Goal: Complete application form: Complete application form

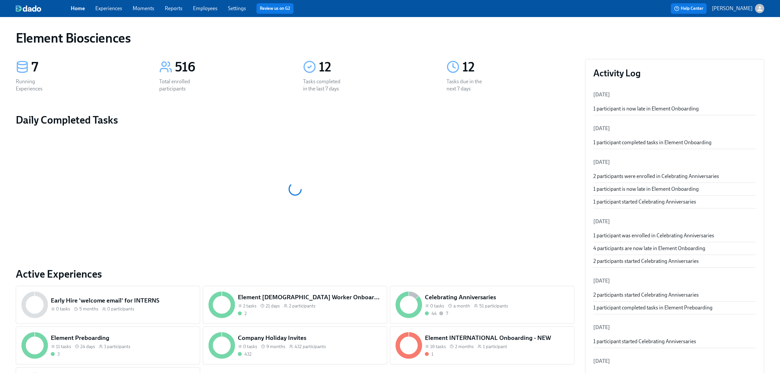
click at [211, 6] on link "Employees" at bounding box center [205, 8] width 25 height 6
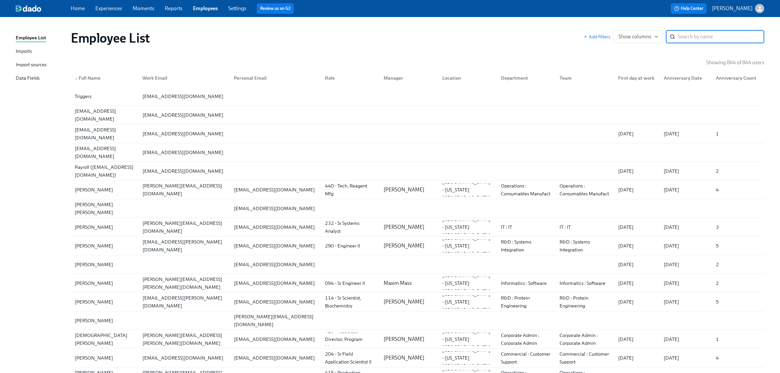
click at [28, 49] on div "Imports" at bounding box center [24, 51] width 16 height 8
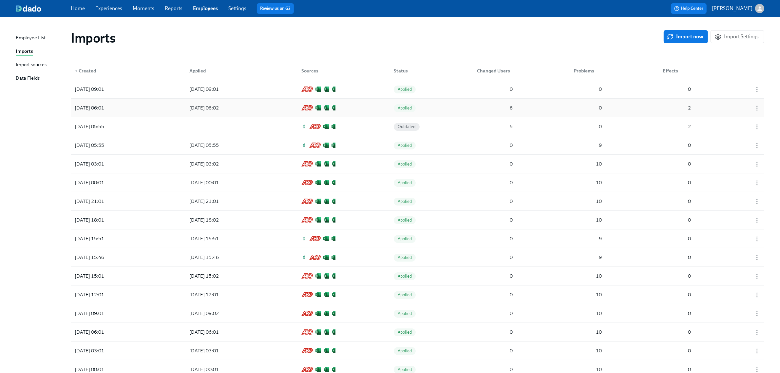
drag, startPoint x: 684, startPoint y: 38, endPoint x: 654, endPoint y: 98, distance: 67.4
click at [684, 38] on span "Import now" at bounding box center [685, 36] width 35 height 7
click at [755, 90] on icon "button" at bounding box center [756, 89] width 7 height 7
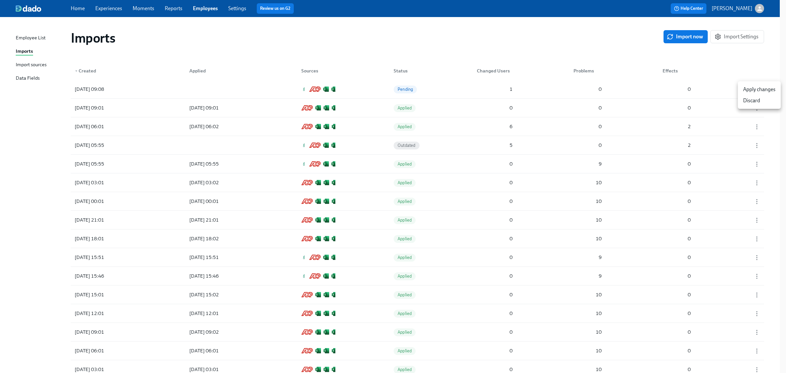
click at [427, 92] on div at bounding box center [393, 186] width 786 height 373
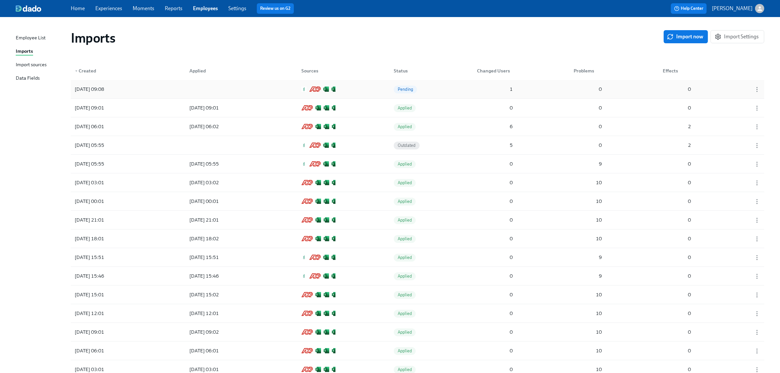
click at [410, 90] on span "Pending" at bounding box center [405, 89] width 23 height 5
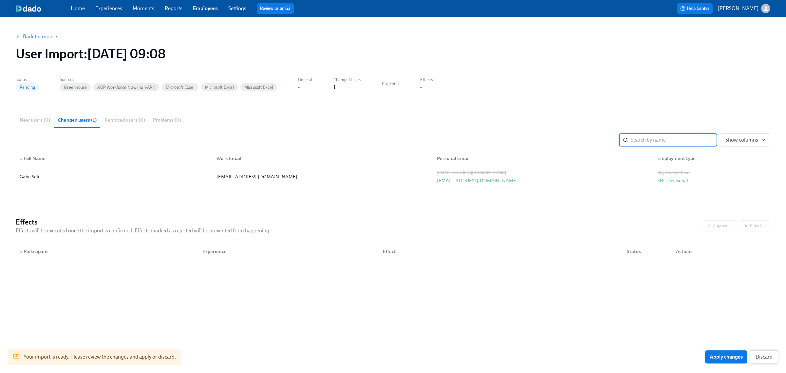
click at [763, 358] on span "Discard" at bounding box center [763, 356] width 17 height 7
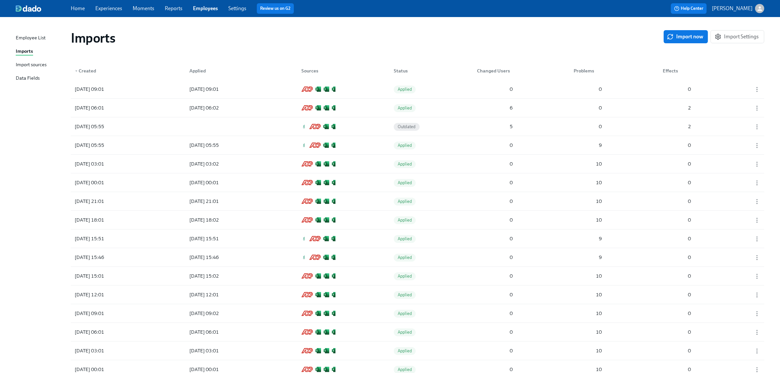
click at [110, 7] on link "Experiences" at bounding box center [108, 8] width 27 height 6
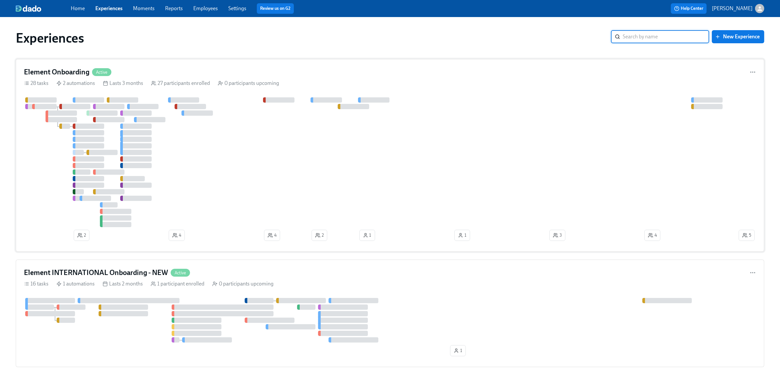
click at [179, 79] on div "Element Onboarding Active 28 tasks 2 automations Lasts 3 months 27 participants…" at bounding box center [390, 155] width 748 height 193
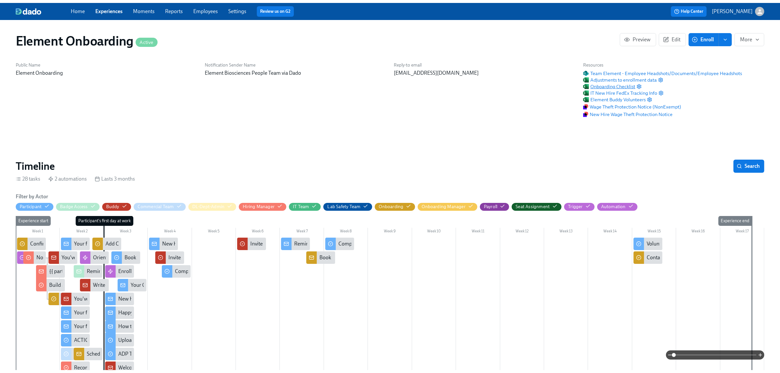
scroll to position [0, 7343]
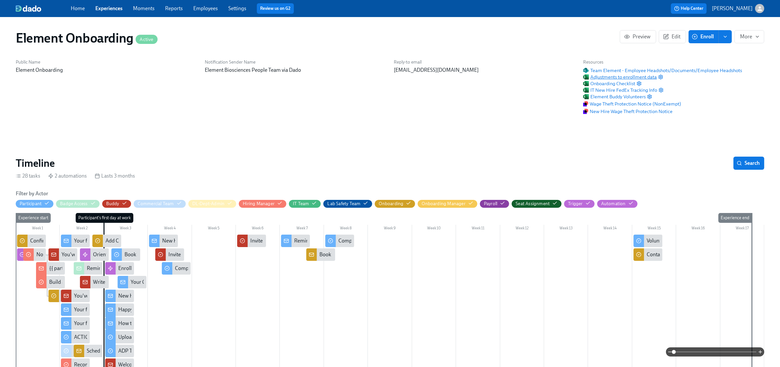
click at [602, 76] on span "Adjustments to enrollment data" at bounding box center [620, 77] width 74 height 7
click at [118, 7] on link "Experiences" at bounding box center [108, 8] width 27 height 6
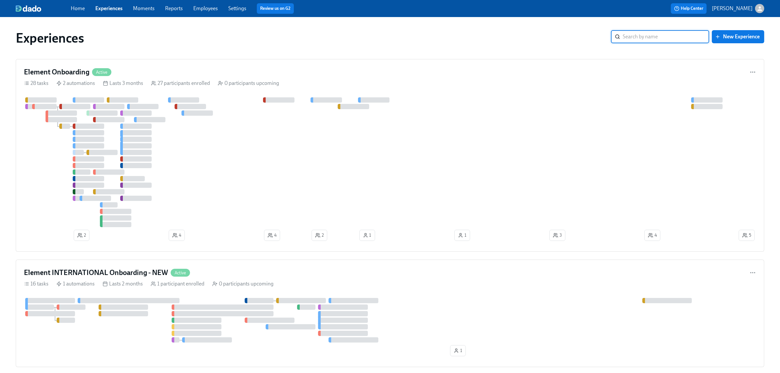
click at [212, 7] on link "Employees" at bounding box center [205, 8] width 25 height 6
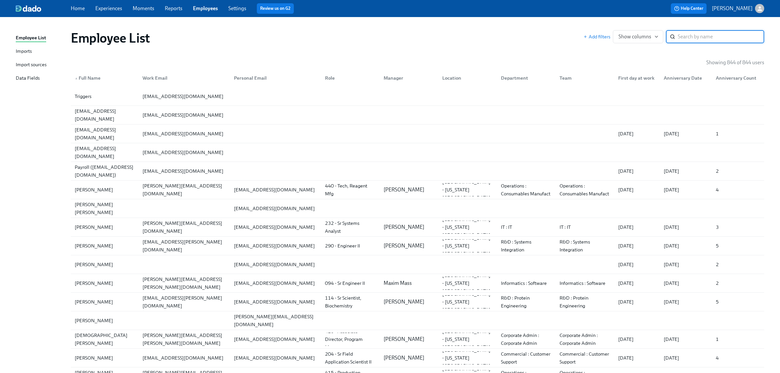
click at [28, 50] on div "Imports" at bounding box center [24, 51] width 16 height 8
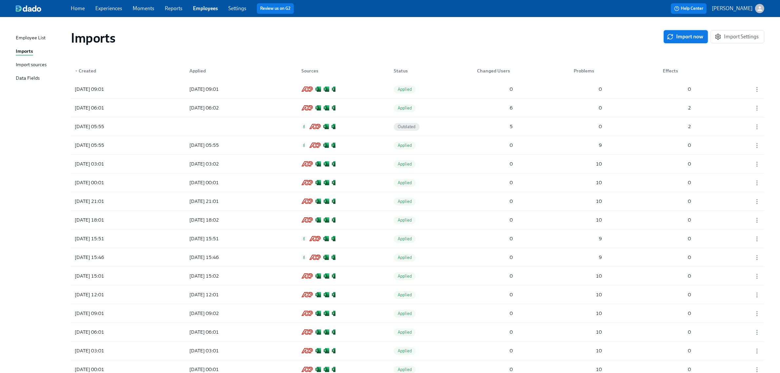
click at [672, 39] on icon "button" at bounding box center [670, 38] width 5 height 3
click at [216, 89] on div at bounding box center [213, 89] width 59 height 13
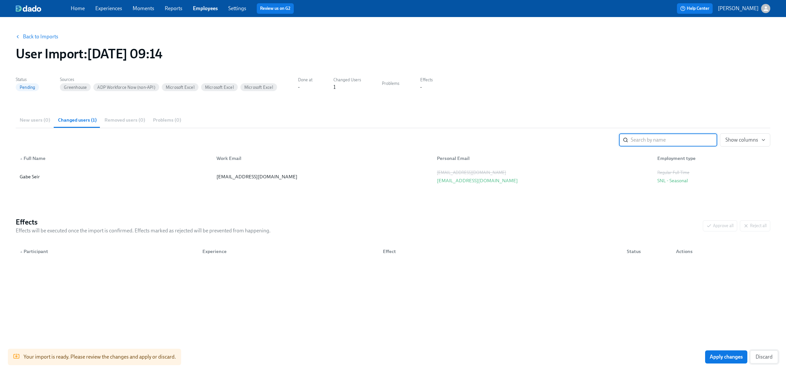
click at [760, 354] on span "Discard" at bounding box center [763, 356] width 17 height 7
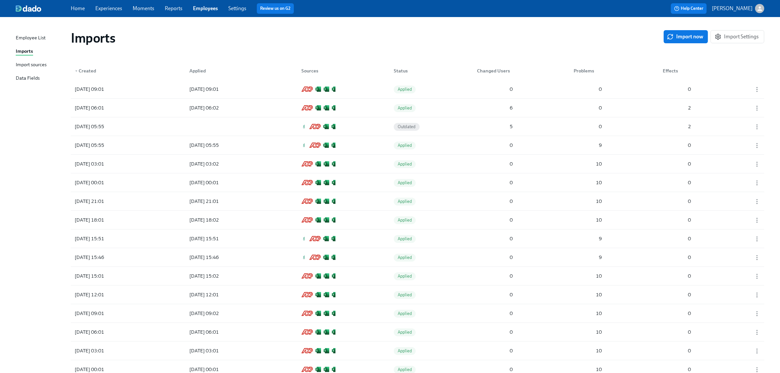
click at [116, 8] on link "Experiences" at bounding box center [108, 8] width 27 height 6
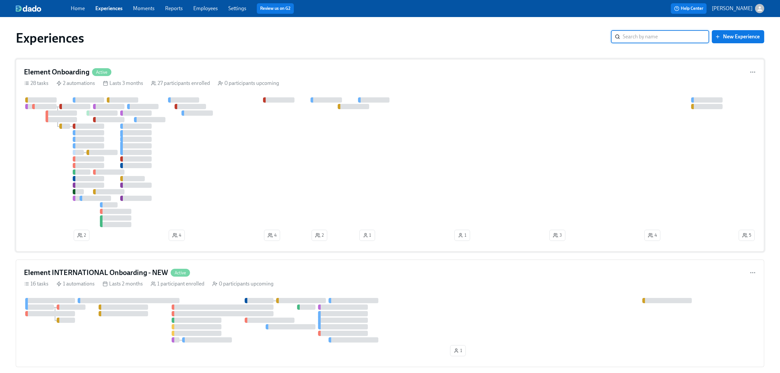
click at [171, 73] on div "Element Onboarding Active" at bounding box center [390, 72] width 732 height 10
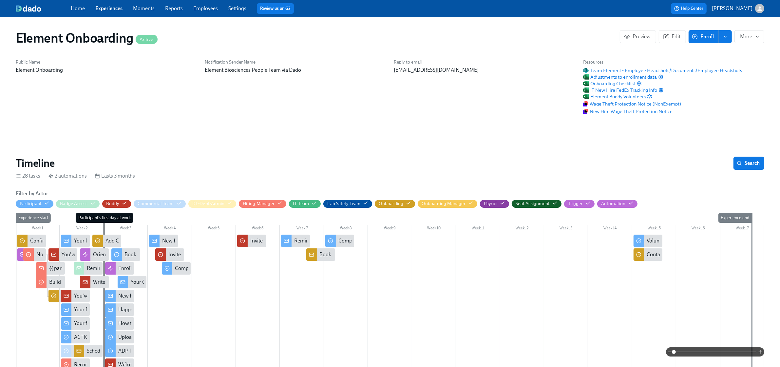
click at [624, 78] on span "Adjustments to enrollment data" at bounding box center [620, 77] width 74 height 7
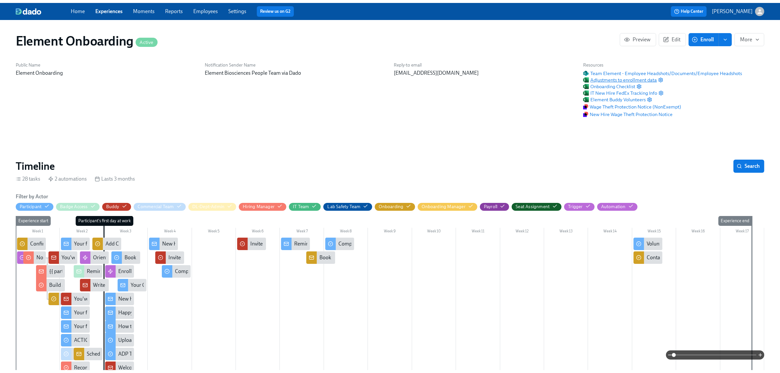
scroll to position [0, 7343]
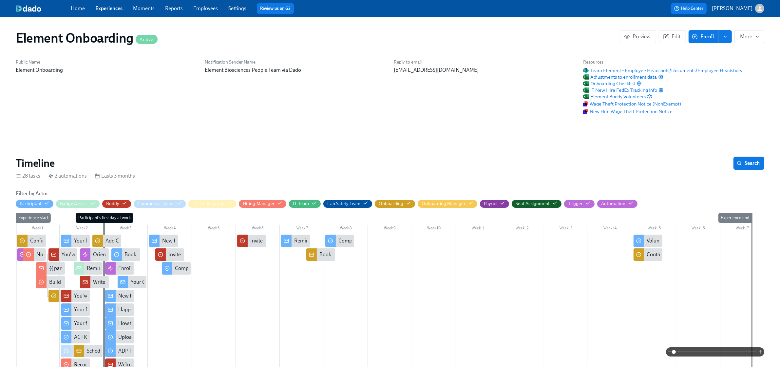
click at [207, 7] on link "Employees" at bounding box center [205, 8] width 25 height 6
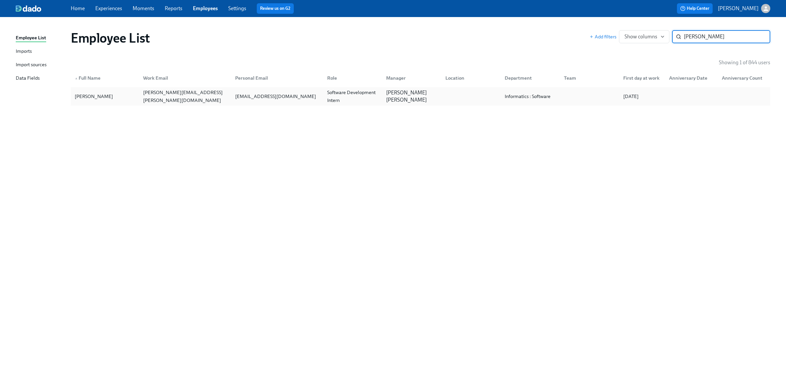
type input "hafer"
click at [131, 92] on div "Nick Hafer" at bounding box center [105, 96] width 66 height 13
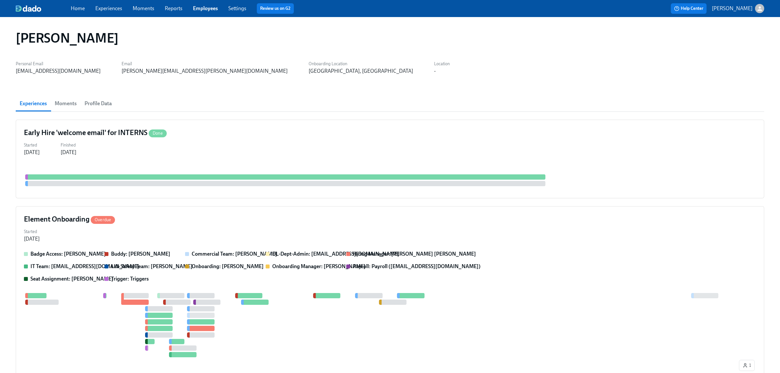
click at [98, 102] on span "Profile Data" at bounding box center [97, 103] width 27 height 9
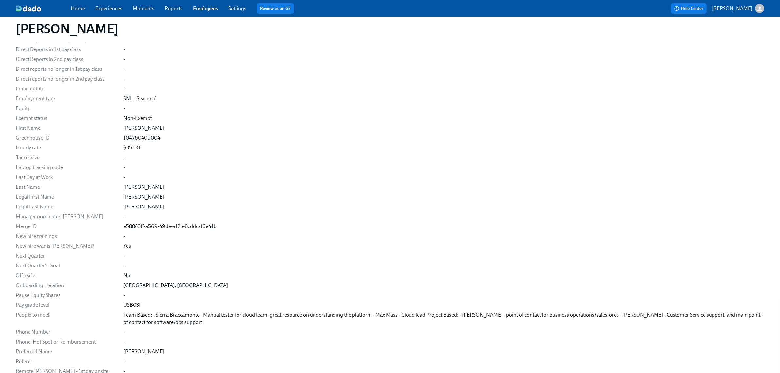
scroll to position [362, 0]
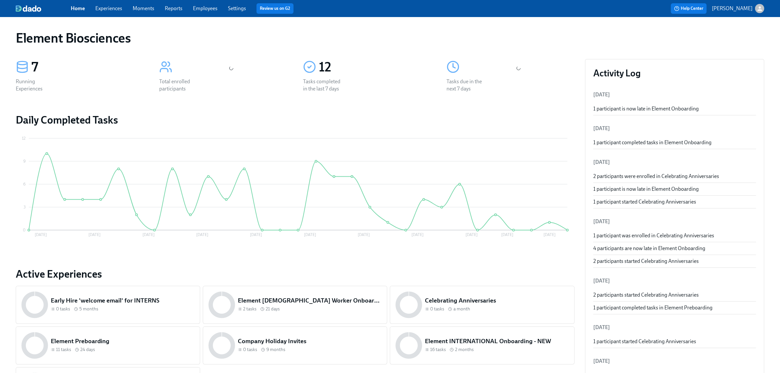
click at [205, 12] on div "Home Experiences Moments Reports Employees Settings Review us on G2" at bounding box center [244, 8] width 347 height 10
click at [208, 7] on link "Employees" at bounding box center [205, 8] width 25 height 6
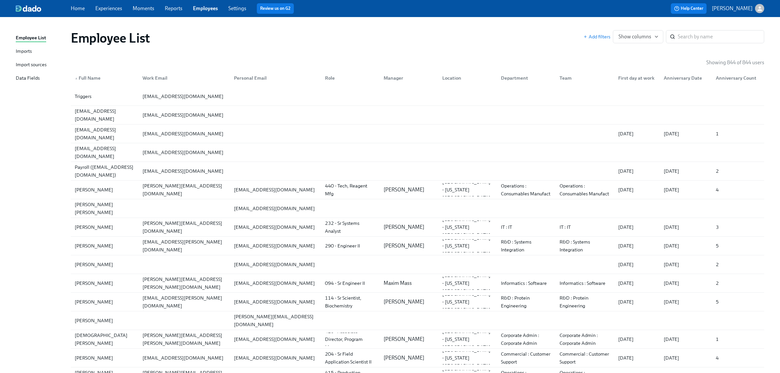
click at [41, 51] on link "Imports" at bounding box center [41, 51] width 50 height 8
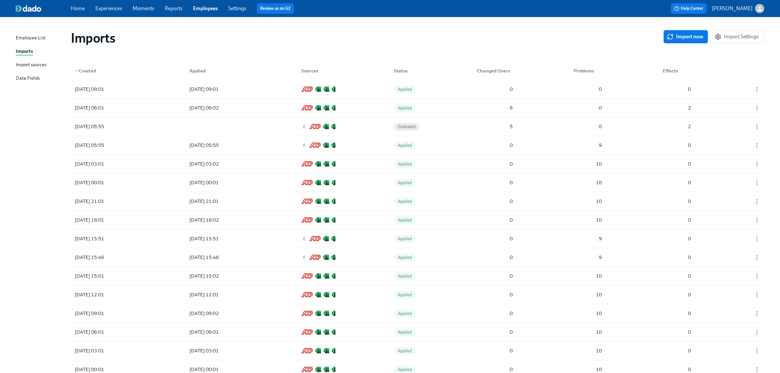
click at [691, 35] on span "Import now" at bounding box center [685, 36] width 35 height 7
click at [220, 83] on div at bounding box center [213, 89] width 59 height 13
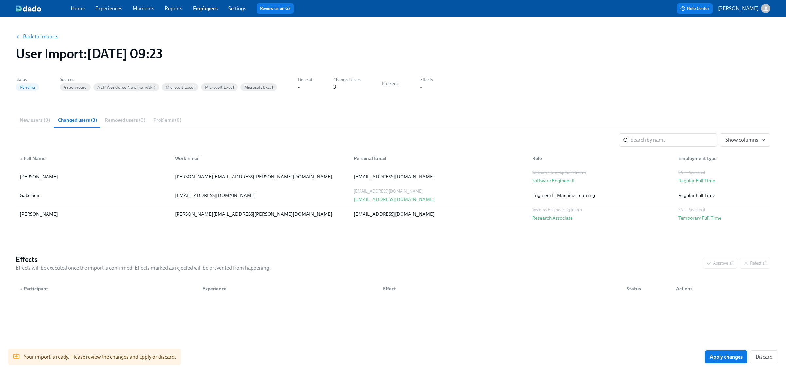
click at [738, 359] on span "Apply changes" at bounding box center [726, 356] width 33 height 7
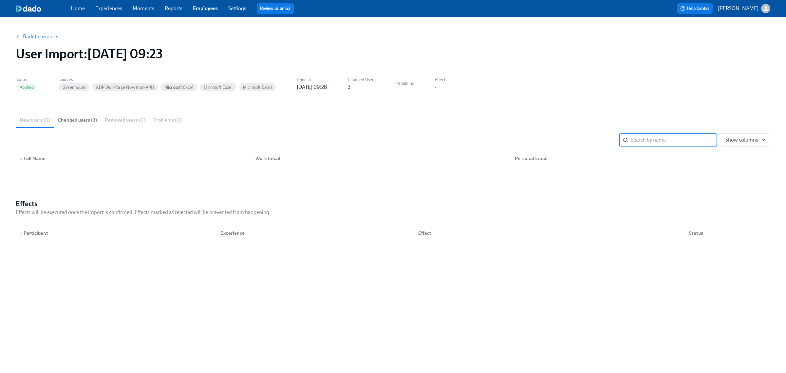
click at [87, 120] on span "Changed users (3)" at bounding box center [77, 120] width 39 height 8
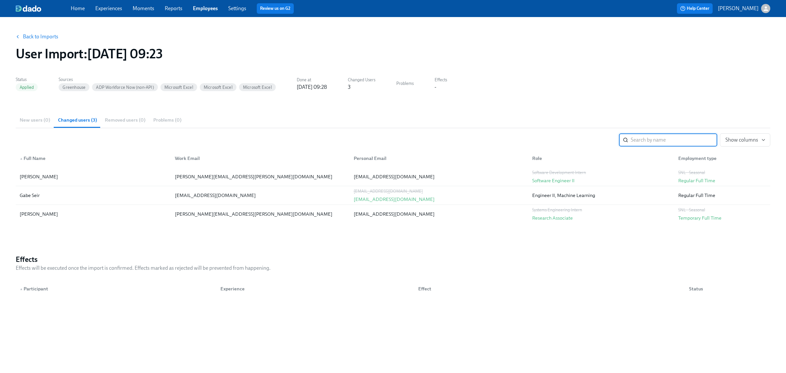
click at [30, 121] on div "New users (0) Changed users (3) Removed users (0) Problems (0)" at bounding box center [393, 120] width 754 height 16
click at [36, 33] on button "Back to Imports" at bounding box center [37, 36] width 51 height 13
click at [42, 35] on link "Back to Imports" at bounding box center [40, 36] width 35 height 7
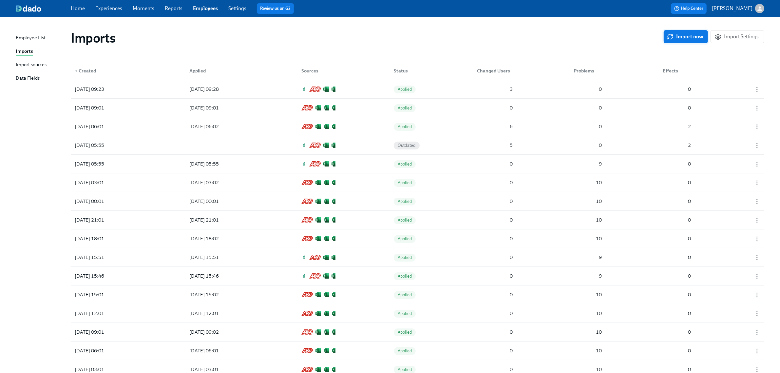
click at [692, 33] on span "Import now" at bounding box center [685, 36] width 35 height 7
click at [114, 8] on link "Experiences" at bounding box center [108, 8] width 27 height 6
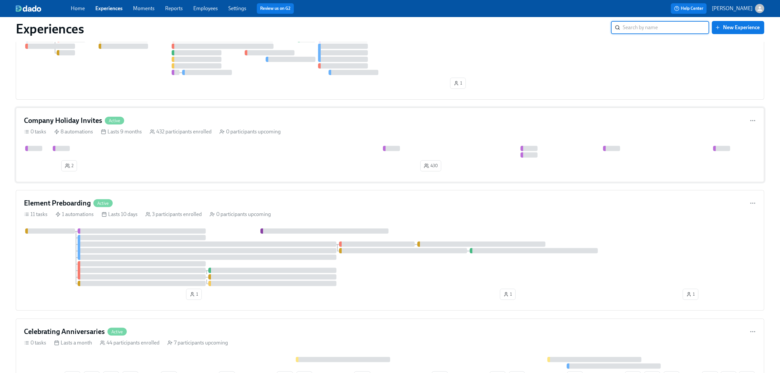
scroll to position [327, 0]
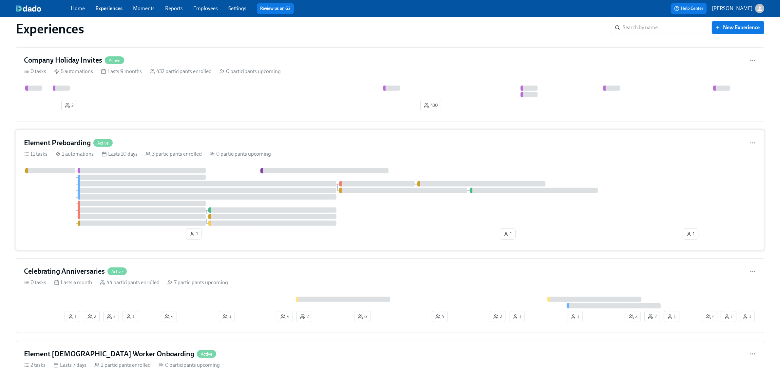
click at [191, 152] on div "Element Preboarding Active 11 tasks 1 automations Lasts 10 days 3 participants …" at bounding box center [390, 190] width 748 height 120
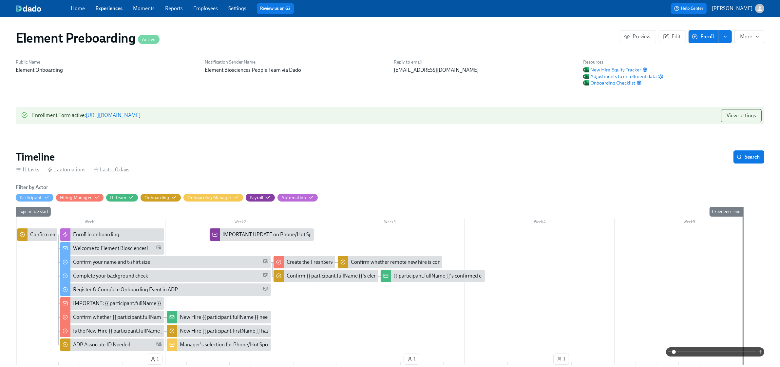
click at [140, 117] on link "https://my.dadohr.com/enrollmentForms/eI3d7nJhD99qYr7YmW6Ce6VV9Ge-DJ" at bounding box center [113, 115] width 55 height 6
click at [140, 114] on link "https://my.dadohr.com/enrollmentForms/eI3d7nJhD99qYr7YmW6Ce6VV9Ge-DJ" at bounding box center [113, 115] width 55 height 6
click at [140, 117] on link "https://my.dadohr.com/enrollmentForms/eI3d7nJhD99qYr7YmW6Ce6VV9Ge-DJ" at bounding box center [113, 115] width 55 height 6
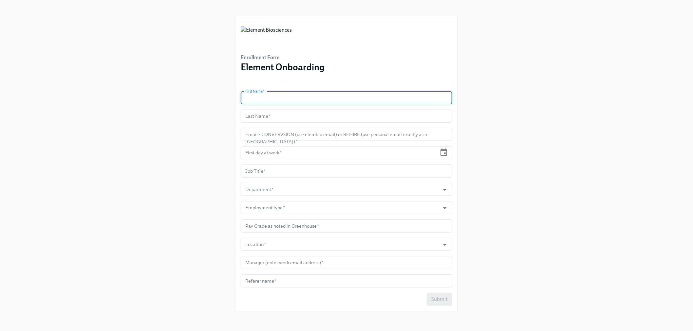
click at [332, 99] on input "text" at bounding box center [347, 97] width 212 height 13
type input "[PERSON_NAME]"
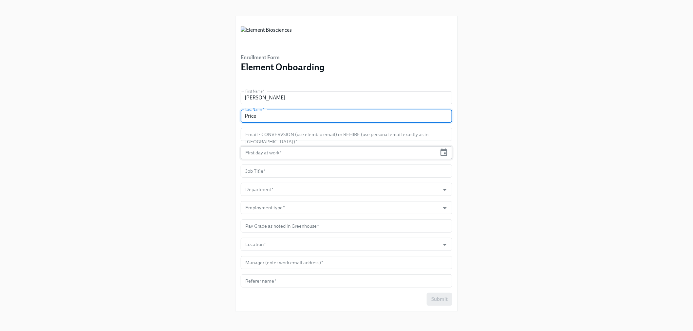
type input "Price"
click at [292, 149] on input "text" at bounding box center [339, 152] width 196 height 13
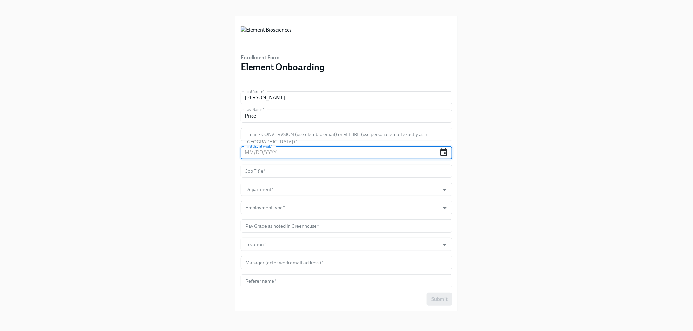
click at [444, 151] on icon "button" at bounding box center [443, 153] width 7 height 8
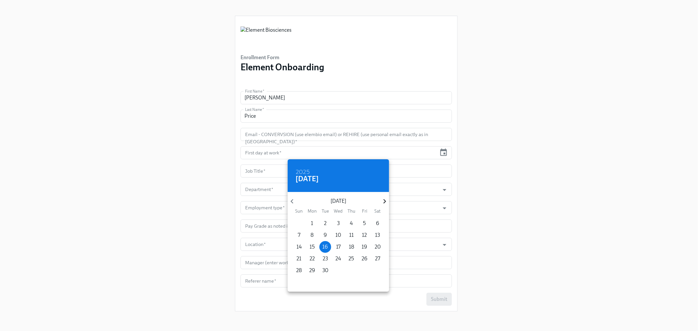
click at [386, 201] on icon "button" at bounding box center [384, 201] width 9 height 9
click at [313, 246] on p "13" at bounding box center [312, 247] width 5 height 7
type input "[DATE]"
click at [260, 175] on div at bounding box center [349, 165] width 698 height 331
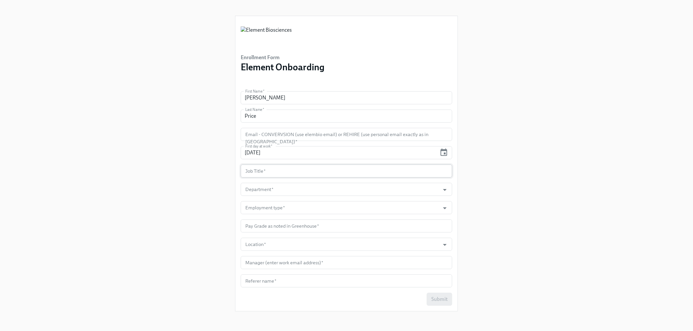
click at [264, 169] on input "text" at bounding box center [347, 171] width 212 height 13
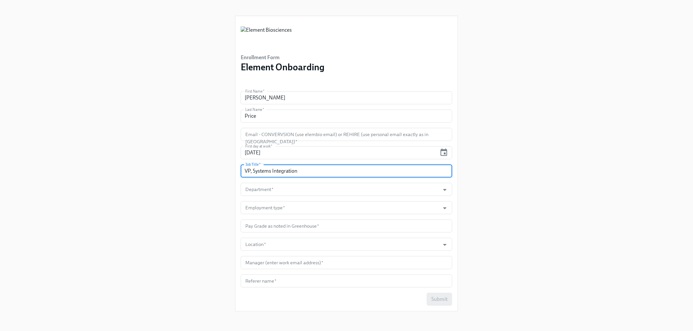
type input "VP, Systems Integration"
click at [274, 193] on input "Department   *" at bounding box center [340, 189] width 193 height 13
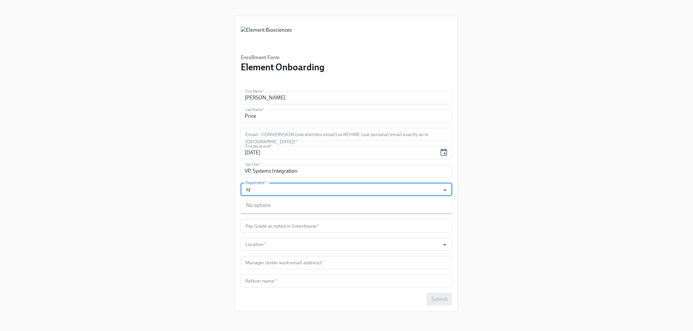
type input "s"
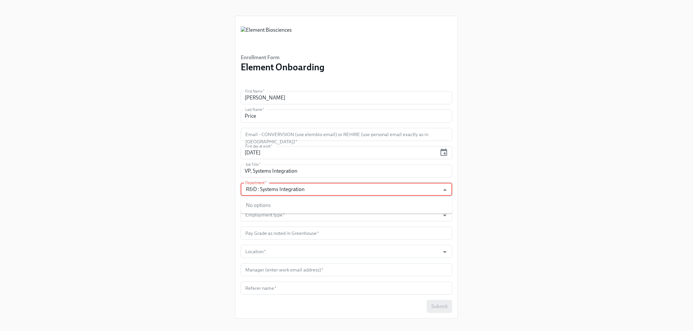
type input "R&D : Systems Integration"
click at [502, 220] on div "Enrollment Form Element Onboarding First Name   * [PERSON_NAME] First Name * La…" at bounding box center [346, 162] width 661 height 324
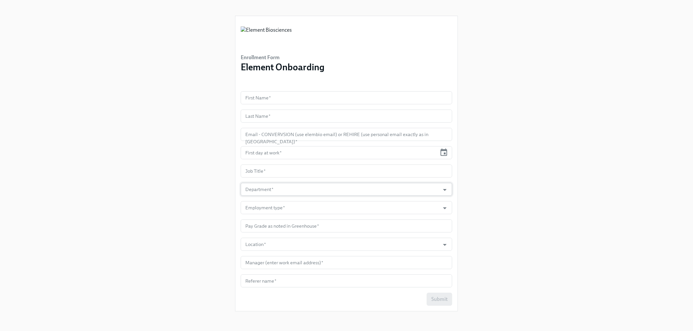
click at [318, 190] on input "Department   *" at bounding box center [340, 189] width 193 height 13
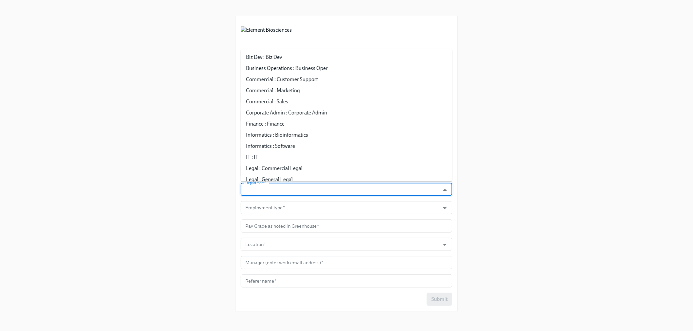
paste input "R&D : Systems Integration"
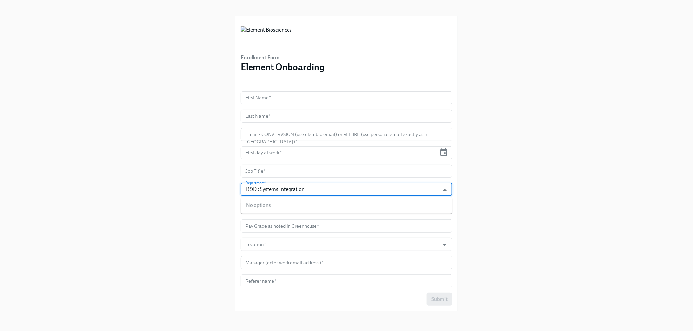
type input "R&D : Systems Integration"
click at [516, 197] on div "Enrollment Form Element Onboarding First Name   * First Name * Last Name   * La…" at bounding box center [346, 158] width 661 height 317
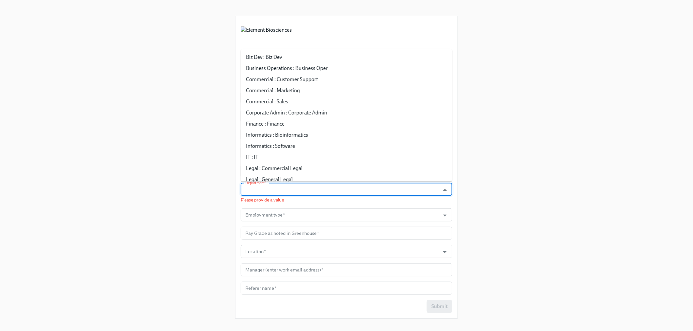
click at [412, 194] on input "Department   *" at bounding box center [340, 189] width 193 height 13
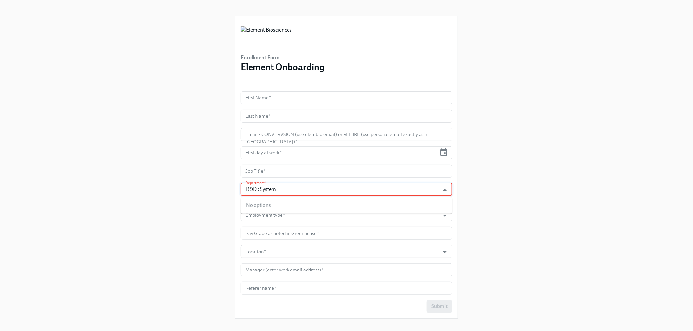
type input "R&D : System"
